Goal: Check status: Check status

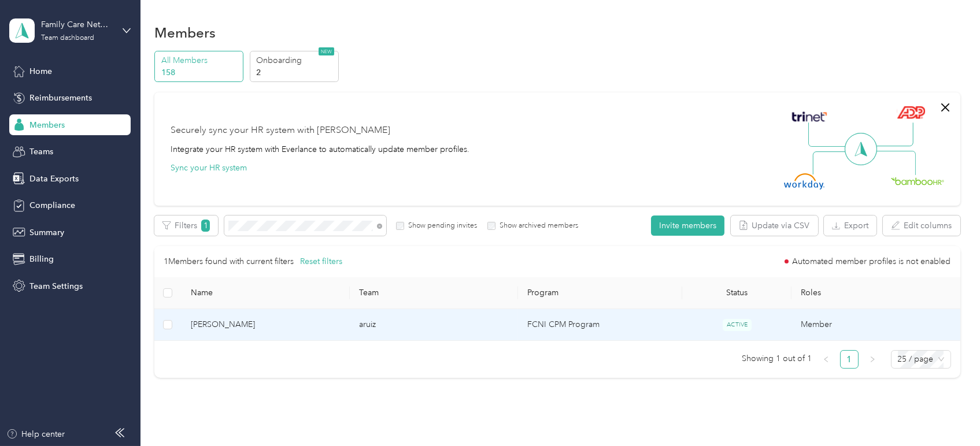
click at [234, 332] on td "[PERSON_NAME]" at bounding box center [266, 325] width 168 height 32
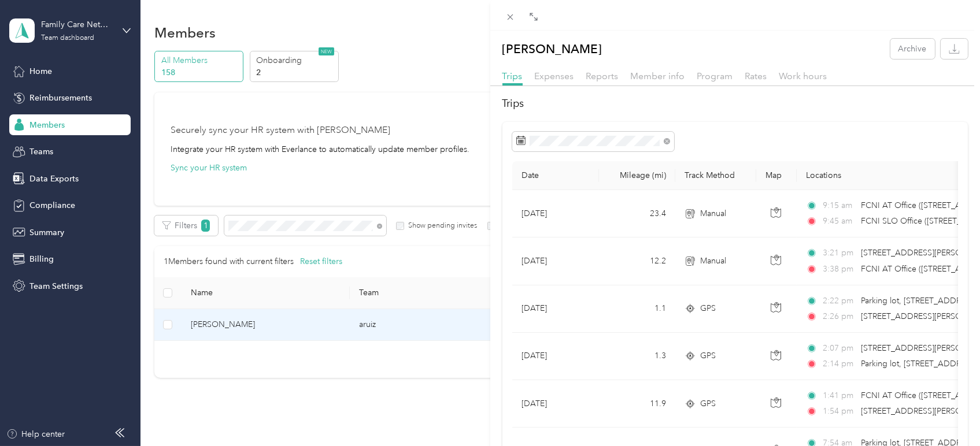
click at [591, 82] on div "Reports" at bounding box center [602, 76] width 32 height 14
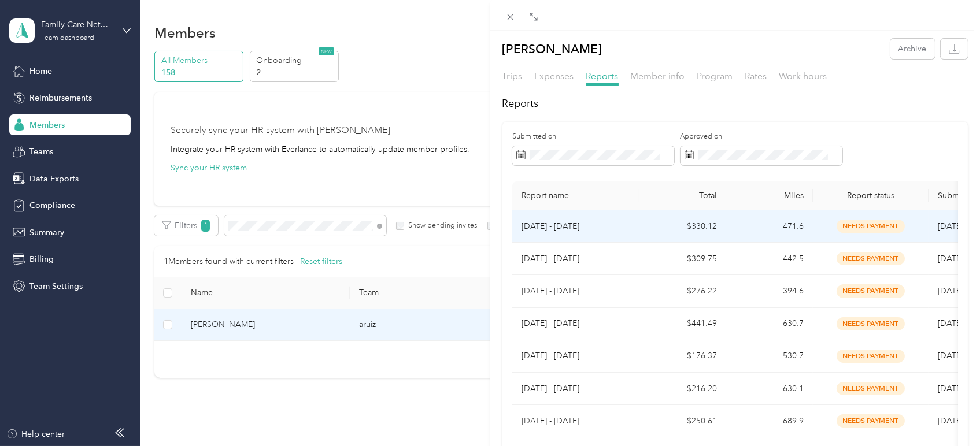
click at [599, 228] on p "[DATE] - [DATE]" at bounding box center [576, 226] width 109 height 13
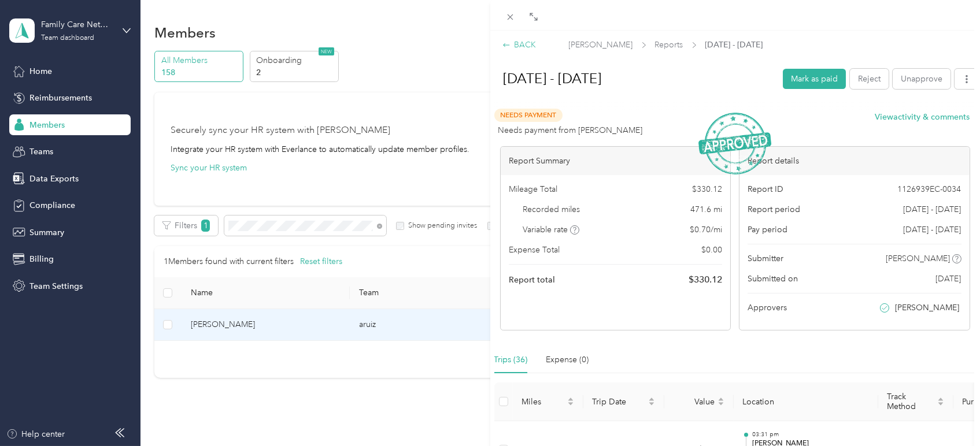
click at [524, 41] on div "BACK" at bounding box center [520, 45] width 34 height 12
